Goal: Transaction & Acquisition: Download file/media

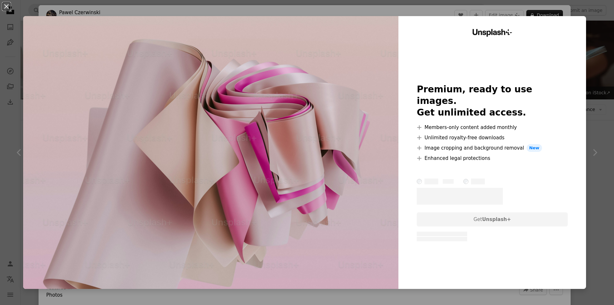
scroll to position [5271, 0]
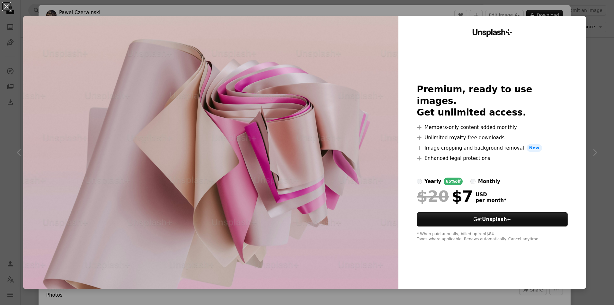
click at [438, 15] on div "An X shape Unsplash+ Premium, ready to use images. Get unlimited access. A plus…" at bounding box center [307, 152] width 614 height 305
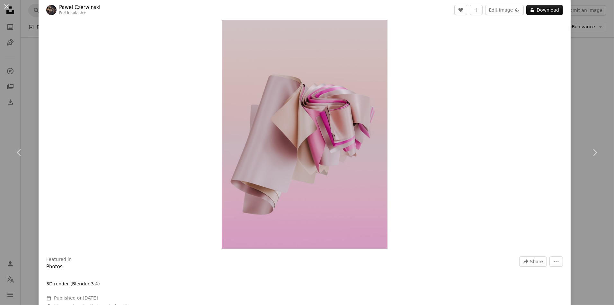
scroll to position [30, 0]
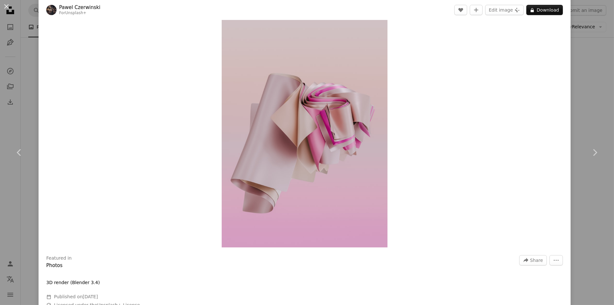
click at [333, 104] on img "Zoom in on this image" at bounding box center [305, 123] width 166 height 249
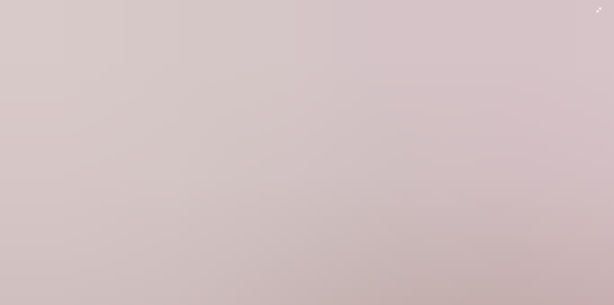
scroll to position [309, 0]
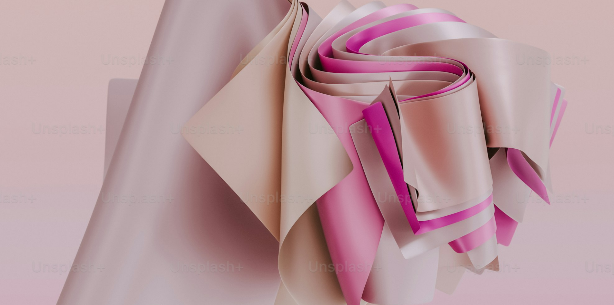
click at [328, 106] on img "Zoom out on this image" at bounding box center [307, 152] width 615 height 923
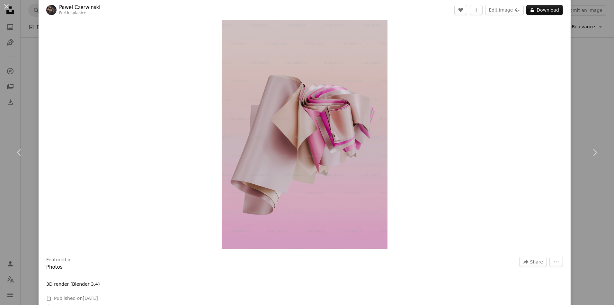
drag, startPoint x: 596, startPoint y: 51, endPoint x: 566, endPoint y: 55, distance: 30.8
click at [595, 51] on div "An X shape Chevron left Chevron right [PERSON_NAME] For Unsplash+ A heart A plu…" at bounding box center [307, 152] width 614 height 305
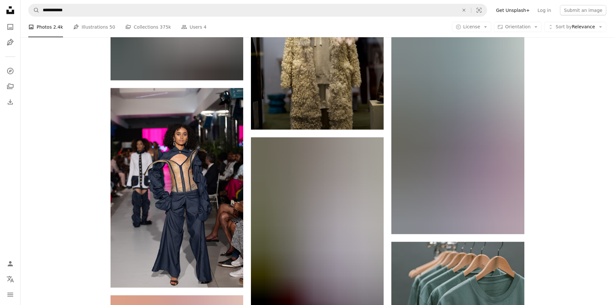
scroll to position [7400, 0]
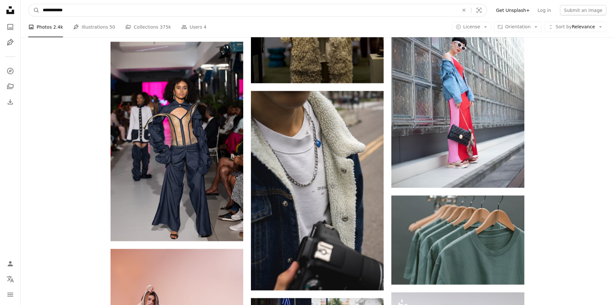
drag, startPoint x: 57, startPoint y: 11, endPoint x: 65, endPoint y: 25, distance: 16.6
click at [57, 11] on input "**********" at bounding box center [249, 10] width 418 height 12
type input "**********"
click button "A magnifying glass" at bounding box center [34, 10] width 11 height 12
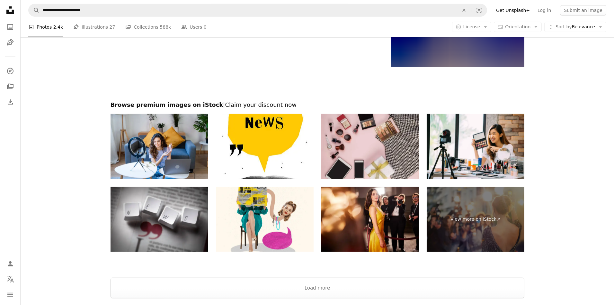
scroll to position [1172, 0]
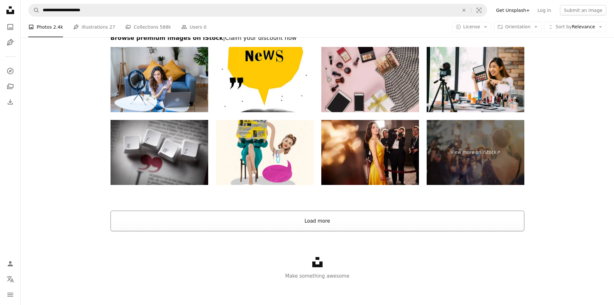
click at [346, 222] on button "Load more" at bounding box center [318, 221] width 414 height 21
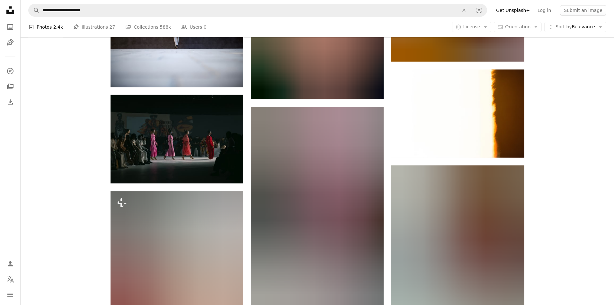
scroll to position [17100, 0]
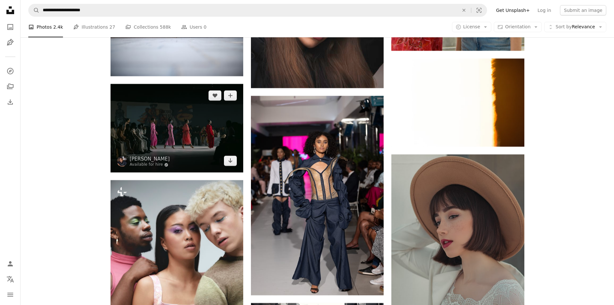
click at [183, 153] on img at bounding box center [177, 128] width 133 height 88
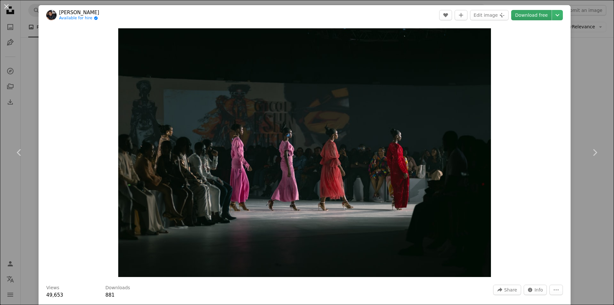
click at [534, 17] on link "Download free" at bounding box center [531, 15] width 41 height 10
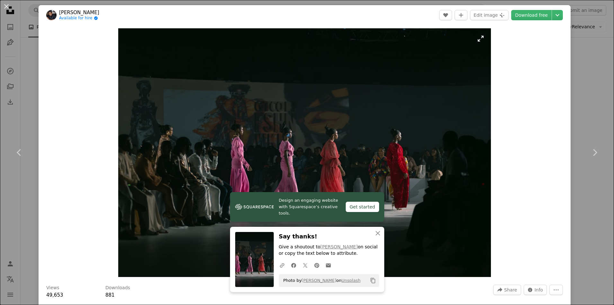
scroll to position [1, 0]
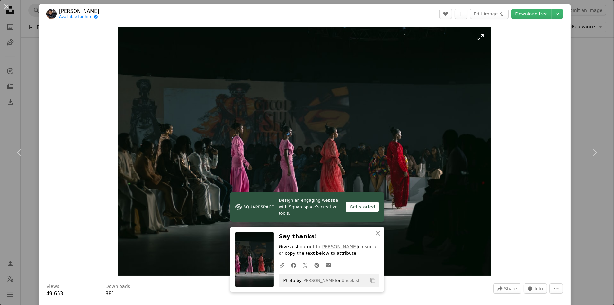
click at [284, 164] on img "Zoom in on this image" at bounding box center [304, 151] width 373 height 249
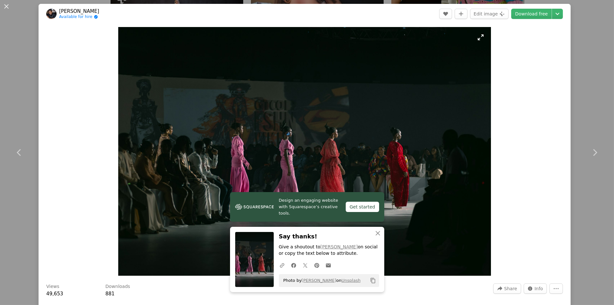
scroll to position [52, 0]
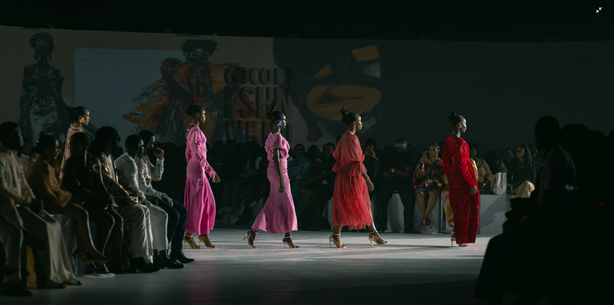
click at [282, 166] on img "Zoom out on this image" at bounding box center [307, 152] width 615 height 410
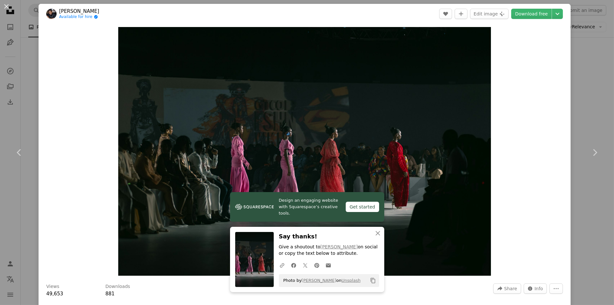
click at [589, 48] on div "An X shape Chevron left Chevron right Design an engaging website with Squarespa…" at bounding box center [307, 152] width 614 height 305
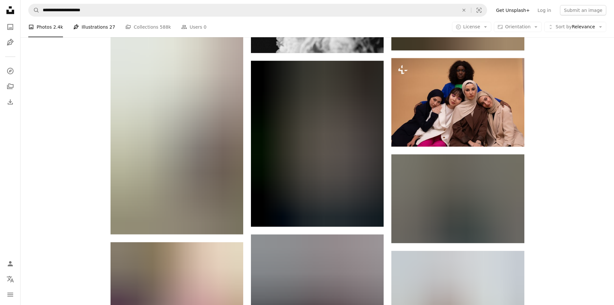
scroll to position [23885, 0]
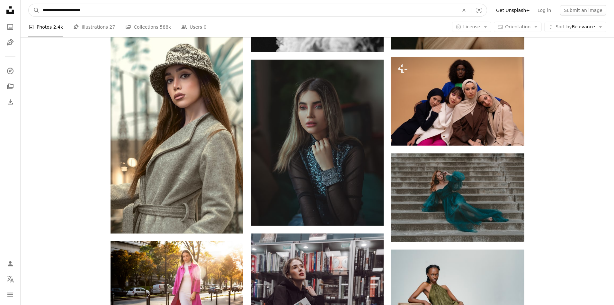
drag, startPoint x: 90, startPoint y: 10, endPoint x: -6, endPoint y: 4, distance: 95.7
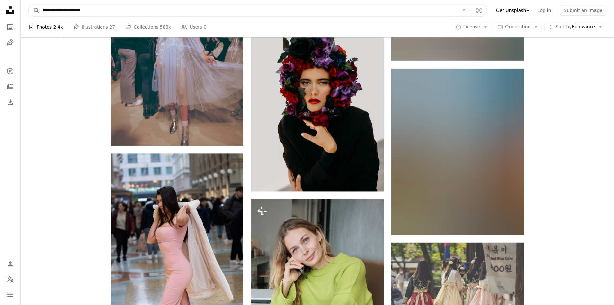
scroll to position [26590, 0]
